Goal: Task Accomplishment & Management: Manage account settings

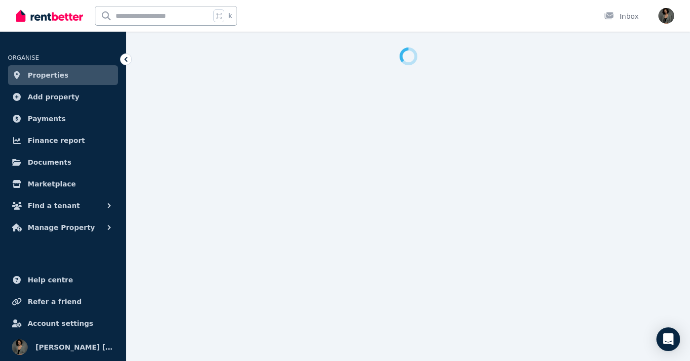
select select "***"
select select "**********"
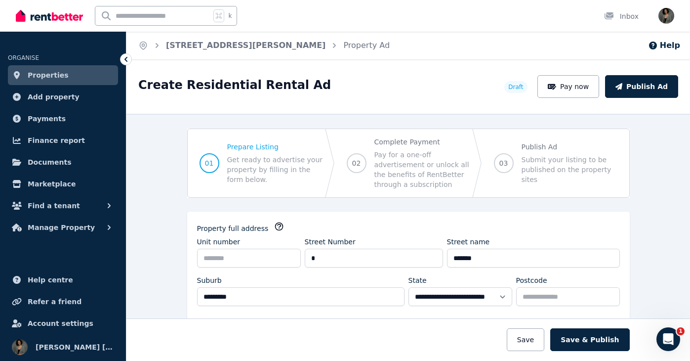
click at [47, 72] on span "Properties" at bounding box center [48, 75] width 41 height 12
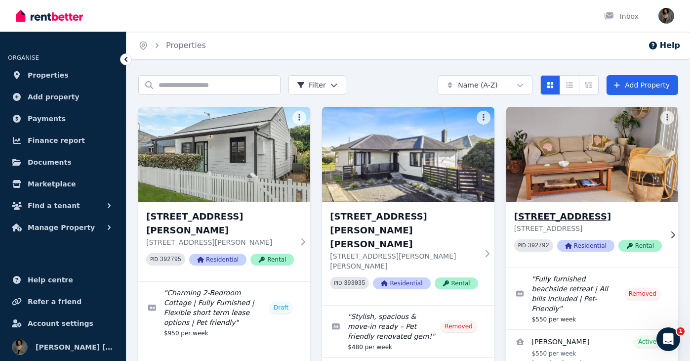
click at [579, 214] on h3 "21B Flint St, Stockton" at bounding box center [588, 216] width 148 height 14
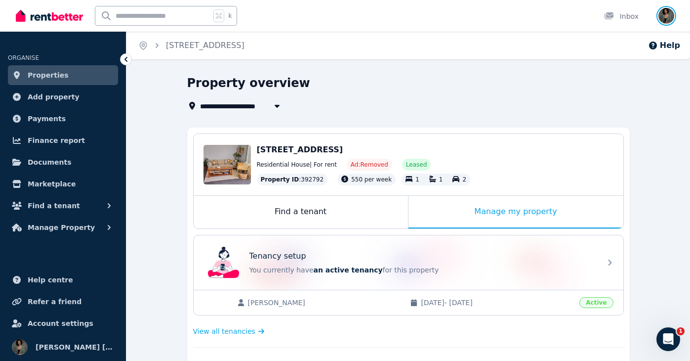
click at [665, 13] on img "button" at bounding box center [666, 16] width 16 height 16
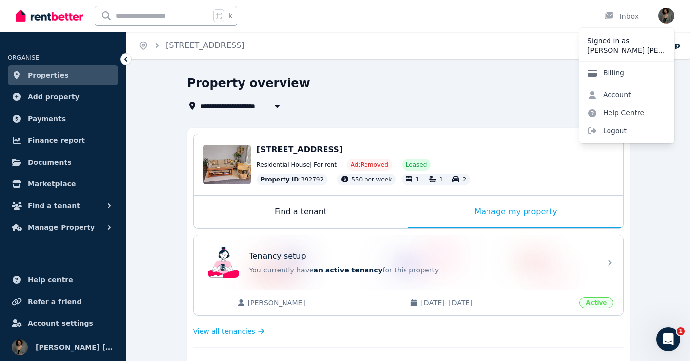
click at [617, 71] on link "Billing" at bounding box center [605, 73] width 53 height 18
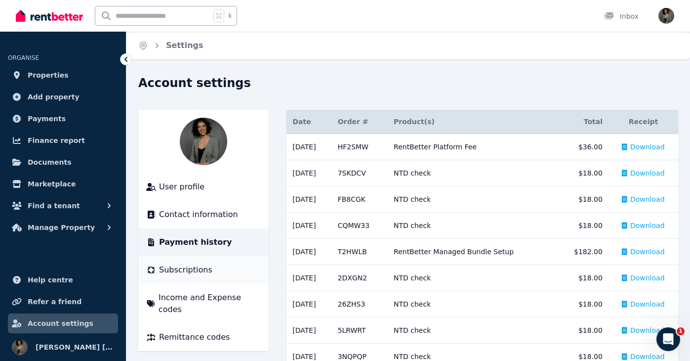
click at [174, 271] on span "Subscriptions" at bounding box center [185, 270] width 53 height 12
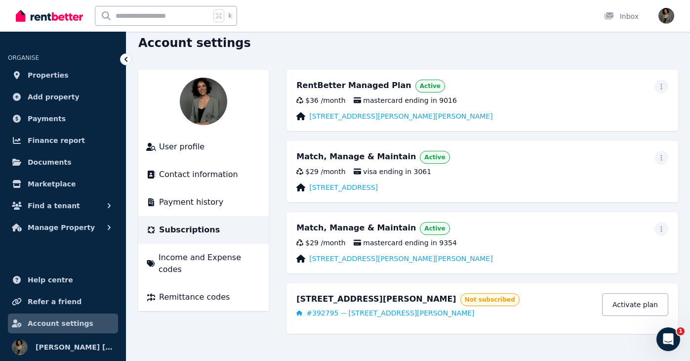
scroll to position [41, 0]
click at [658, 157] on icon "button" at bounding box center [661, 157] width 8 height 7
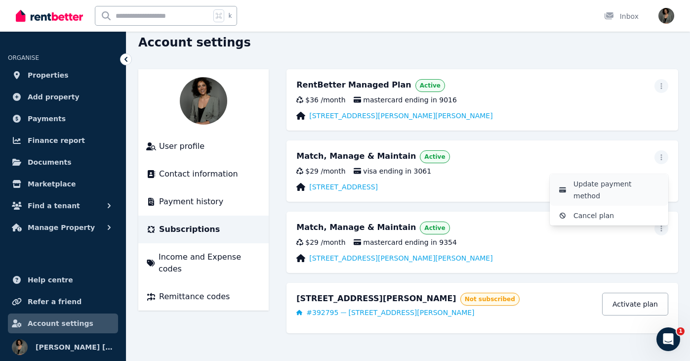
click at [636, 179] on span "Update payment method" at bounding box center [616, 190] width 87 height 24
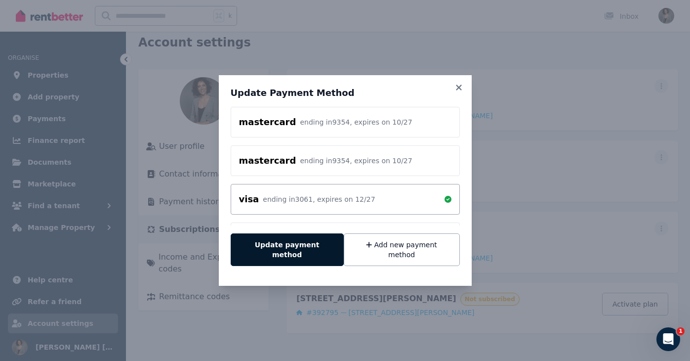
click at [303, 247] on button "Update payment method" at bounding box center [287, 249] width 113 height 33
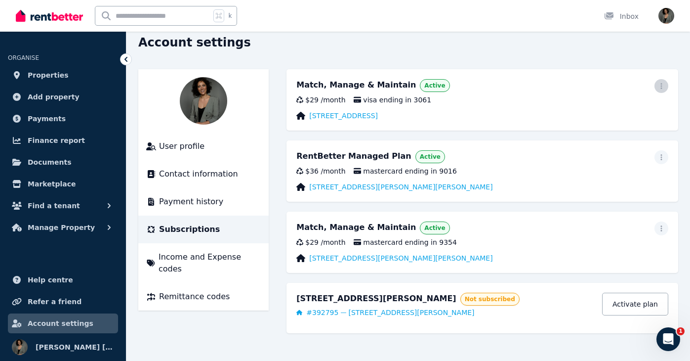
click at [659, 84] on icon "button" at bounding box center [661, 85] width 8 height 7
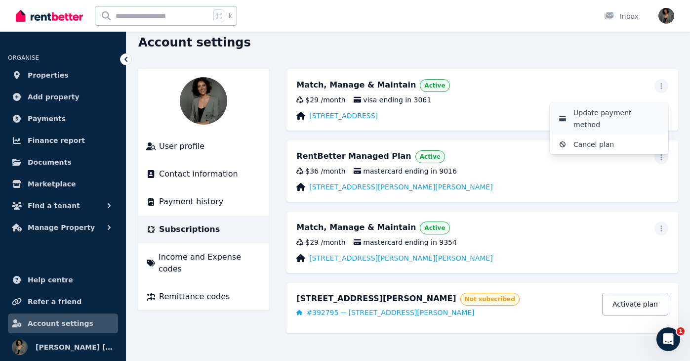
click at [624, 113] on span "Update payment method" at bounding box center [616, 119] width 87 height 24
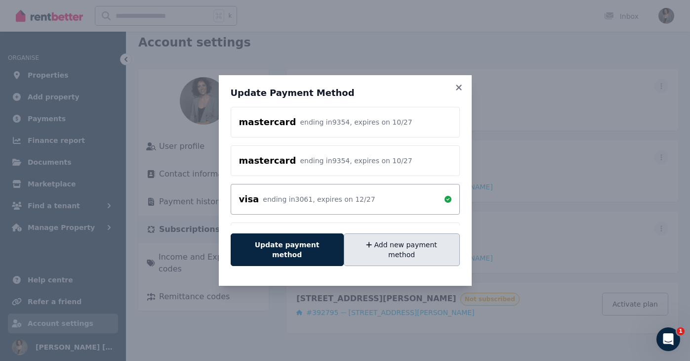
click at [397, 249] on button "Add new payment method" at bounding box center [402, 249] width 116 height 33
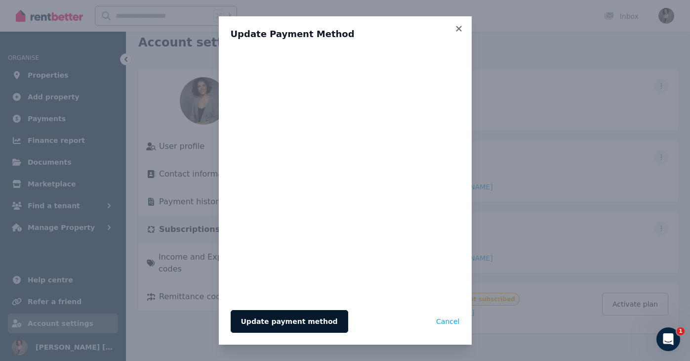
click at [286, 322] on button "Update payment method" at bounding box center [290, 321] width 118 height 23
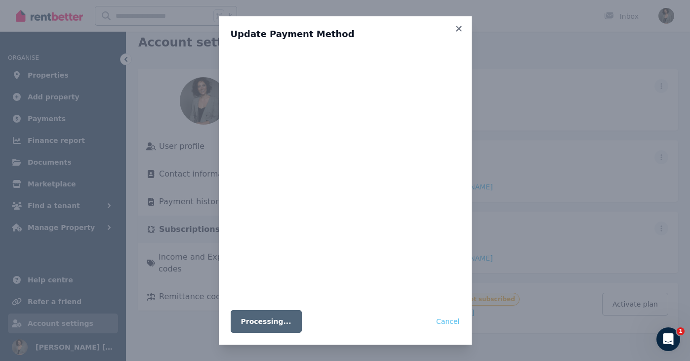
scroll to position [0, 0]
